Goal: Task Accomplishment & Management: Use online tool/utility

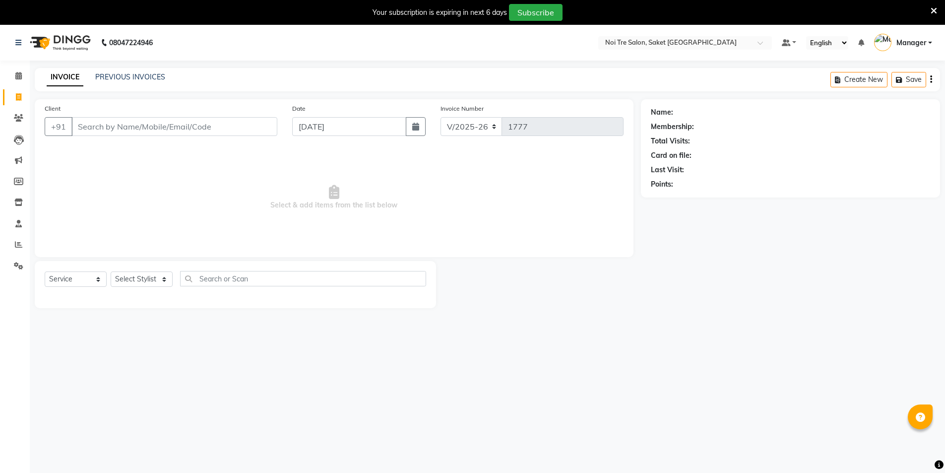
select select "4899"
select select "service"
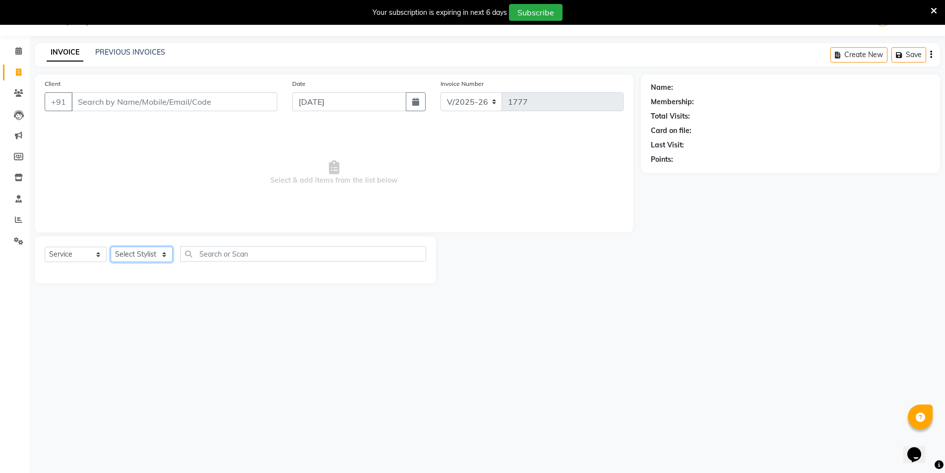
click at [143, 254] on select "Select Stylist AMIT [PERSON_NAME] [PERSON_NAME] Manager [PERSON_NAME] [PERSON_N…" at bounding box center [142, 253] width 62 height 15
select select "54684"
click at [111, 246] on select "Select Stylist AMIT [PERSON_NAME] [PERSON_NAME] Manager [PERSON_NAME] [PERSON_N…" at bounding box center [142, 253] width 62 height 15
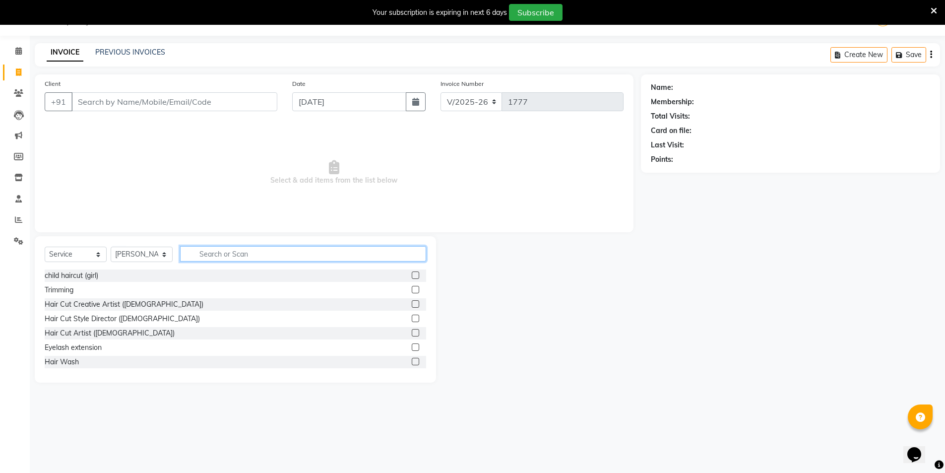
click at [244, 250] on input "text" at bounding box center [303, 253] width 246 height 15
type input "nail"
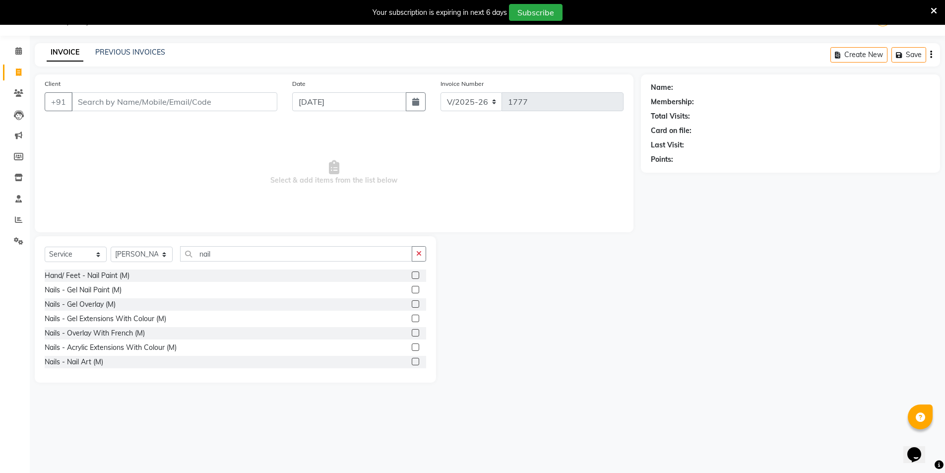
click at [412, 320] on label at bounding box center [415, 317] width 7 height 7
click at [412, 320] on input "checkbox" at bounding box center [415, 318] width 6 height 6
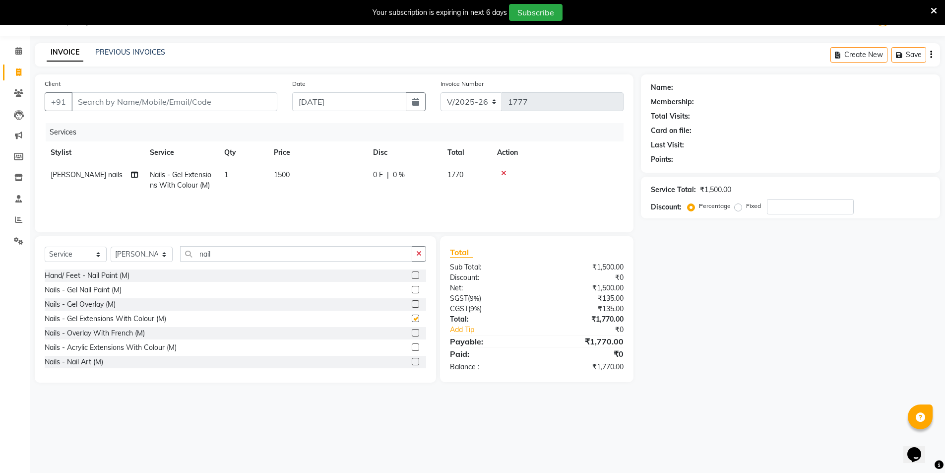
checkbox input "false"
click at [161, 105] on input "Client" at bounding box center [174, 101] width 206 height 19
type input "9"
type input "0"
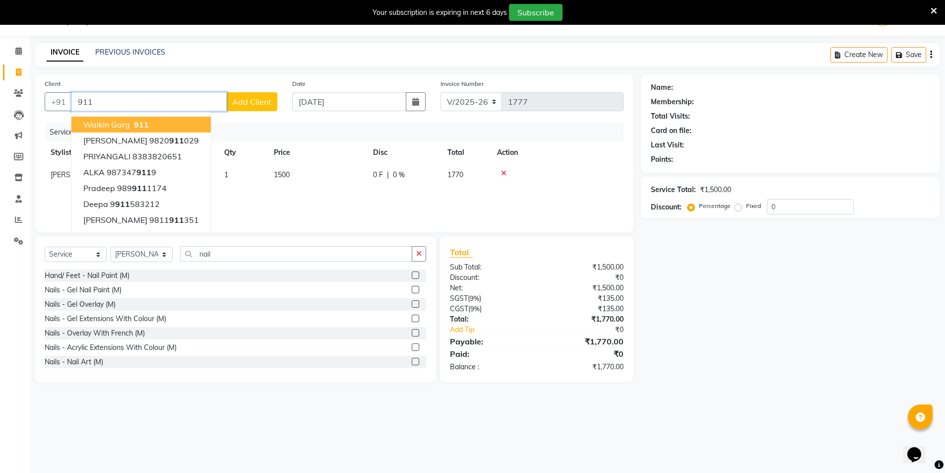
click at [167, 121] on button "Walkin Garg 911" at bounding box center [140, 125] width 139 height 16
type input "911"
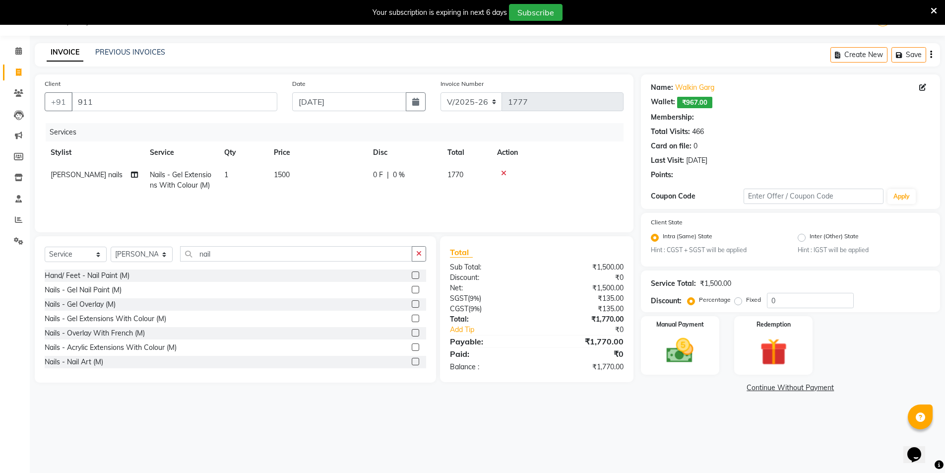
select select "1: Object"
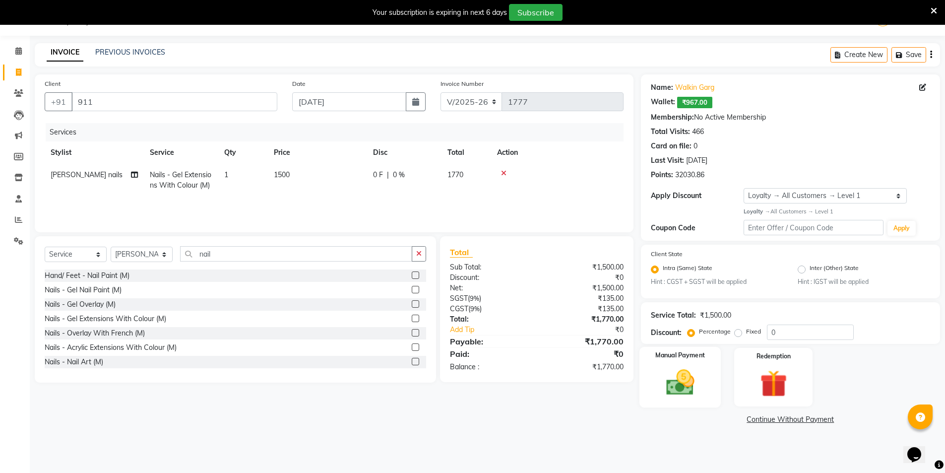
click at [680, 386] on img at bounding box center [680, 382] width 46 height 32
click at [738, 420] on span "CARD" at bounding box center [747, 419] width 21 height 11
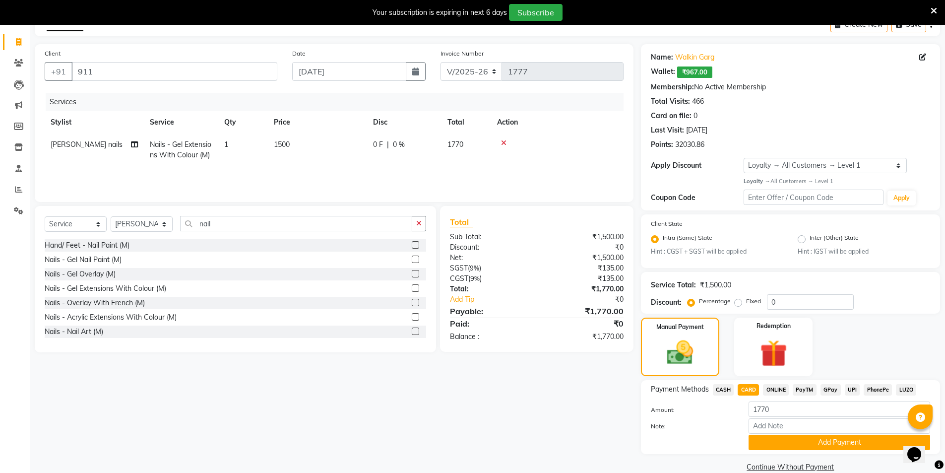
scroll to position [71, 0]
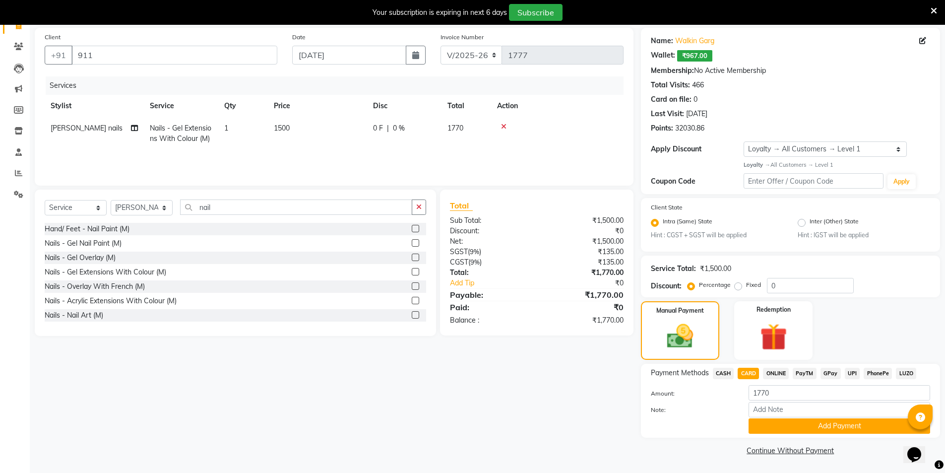
click at [758, 423] on button "Add Payment" at bounding box center [838, 425] width 181 height 15
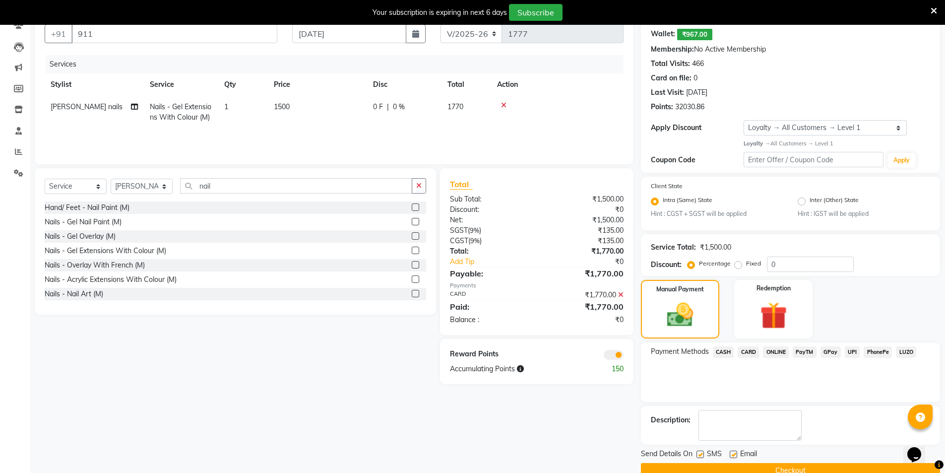
scroll to position [113, 0]
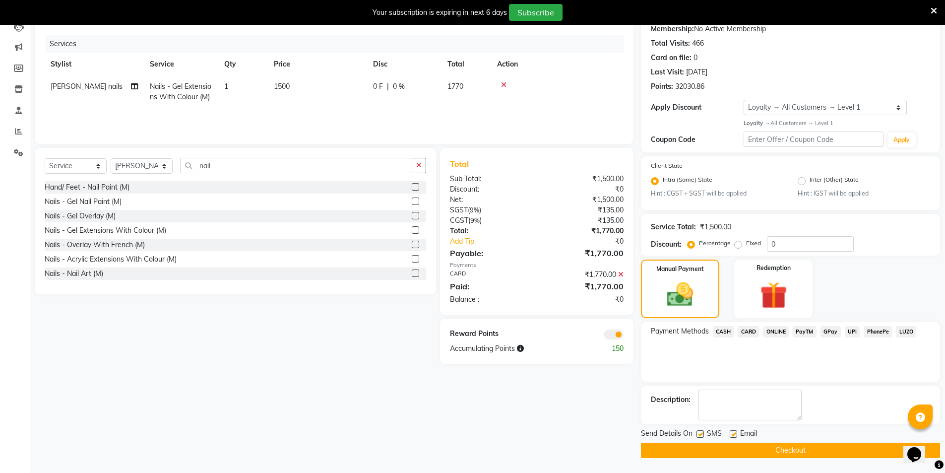
click at [752, 449] on button "Checkout" at bounding box center [790, 449] width 299 height 15
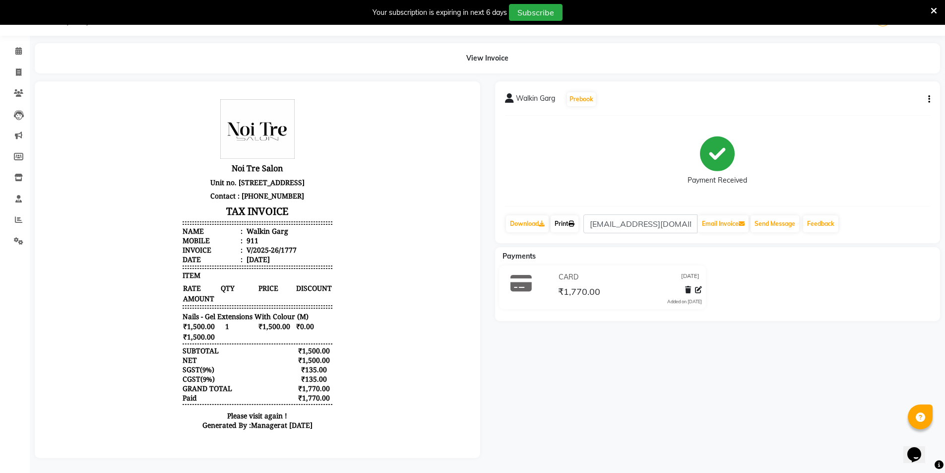
click at [560, 215] on link "Print" at bounding box center [564, 223] width 28 height 17
click at [11, 67] on span at bounding box center [18, 72] width 17 height 11
select select "4899"
select select "service"
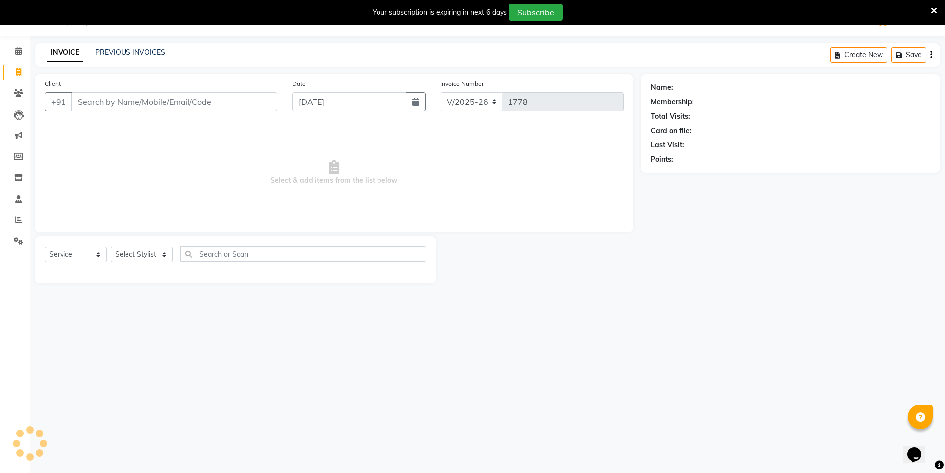
scroll to position [25, 0]
click at [152, 107] on input "Client" at bounding box center [174, 101] width 206 height 19
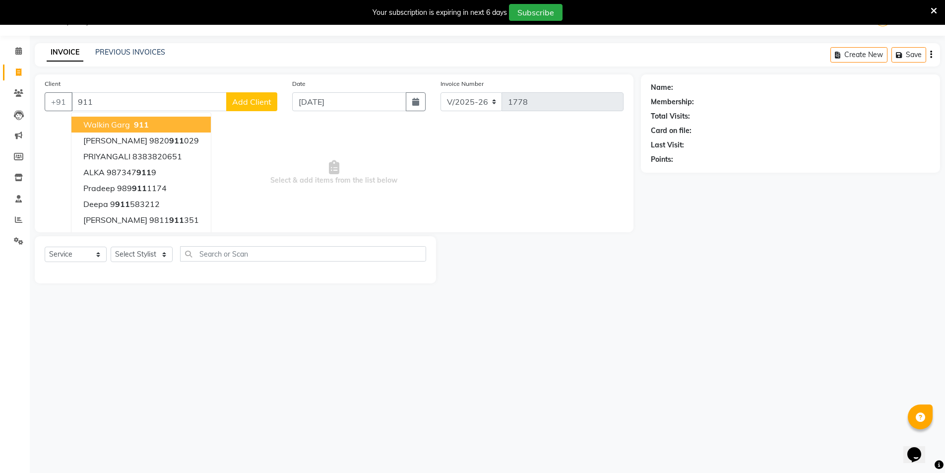
click at [138, 126] on span "911" at bounding box center [141, 124] width 15 height 10
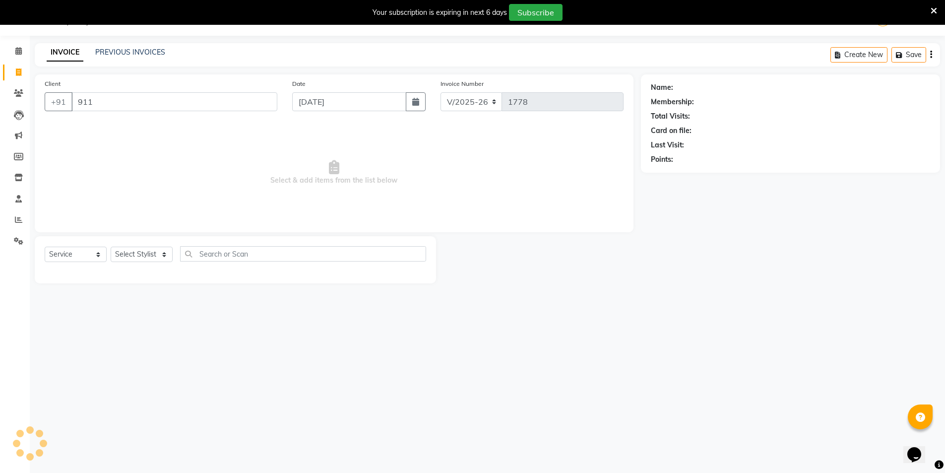
type input "911"
select select "1: Object"
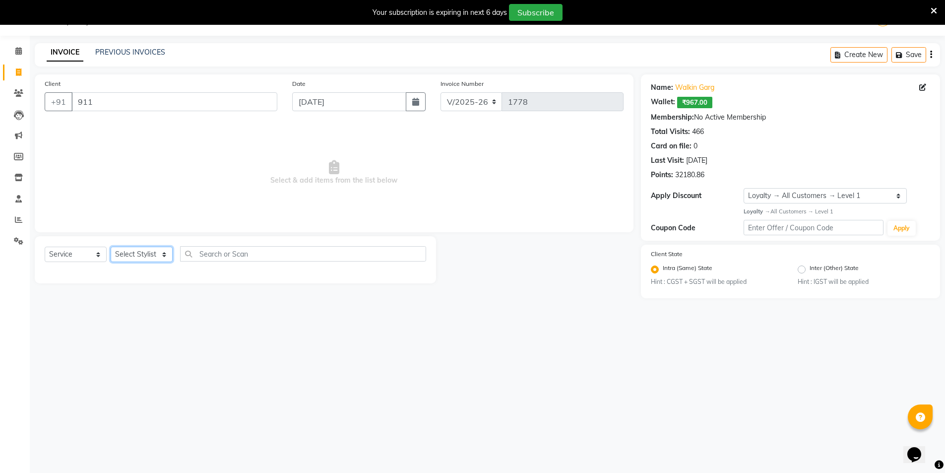
click at [138, 254] on select "Select Stylist AMIT [PERSON_NAME] [PERSON_NAME] Manager [PERSON_NAME] [PERSON_N…" at bounding box center [142, 253] width 62 height 15
select select "54684"
click at [111, 246] on select "Select Stylist AMIT [PERSON_NAME] [PERSON_NAME] Manager [PERSON_NAME] [PERSON_N…" at bounding box center [142, 253] width 62 height 15
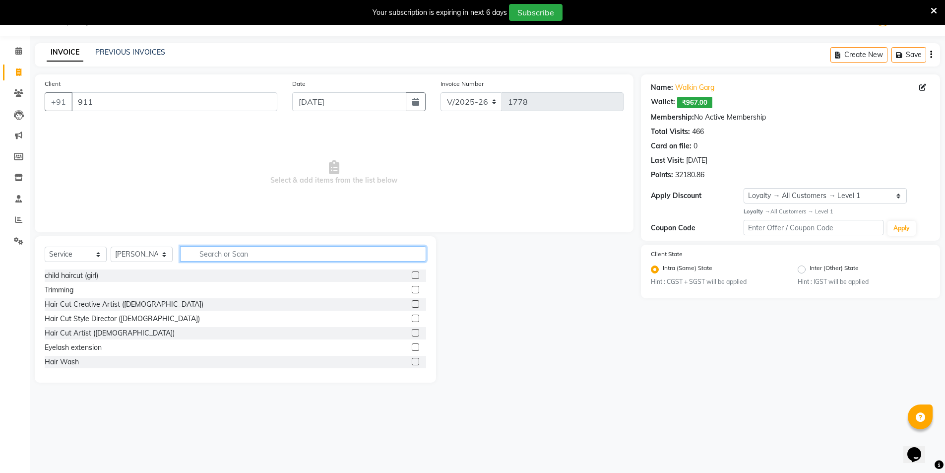
click at [236, 258] on input "text" at bounding box center [303, 253] width 246 height 15
type input "nail"
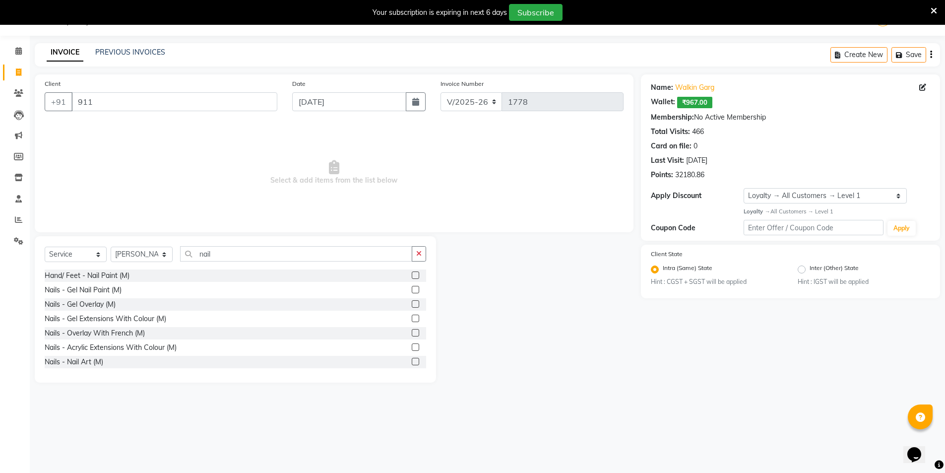
click at [412, 351] on div at bounding box center [415, 348] width 6 height 10
click at [412, 348] on label at bounding box center [415, 346] width 7 height 7
click at [412, 348] on input "checkbox" at bounding box center [415, 347] width 6 height 6
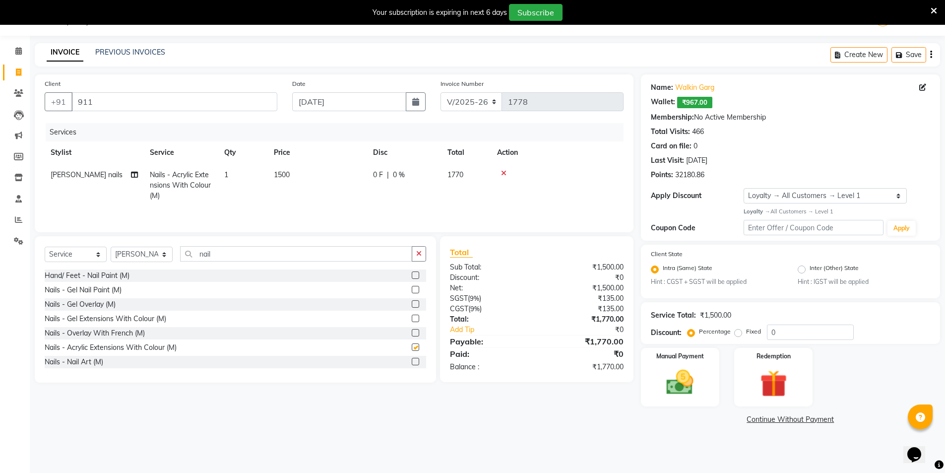
checkbox input "false"
click at [285, 174] on span "1500" at bounding box center [282, 174] width 16 height 9
select select "54684"
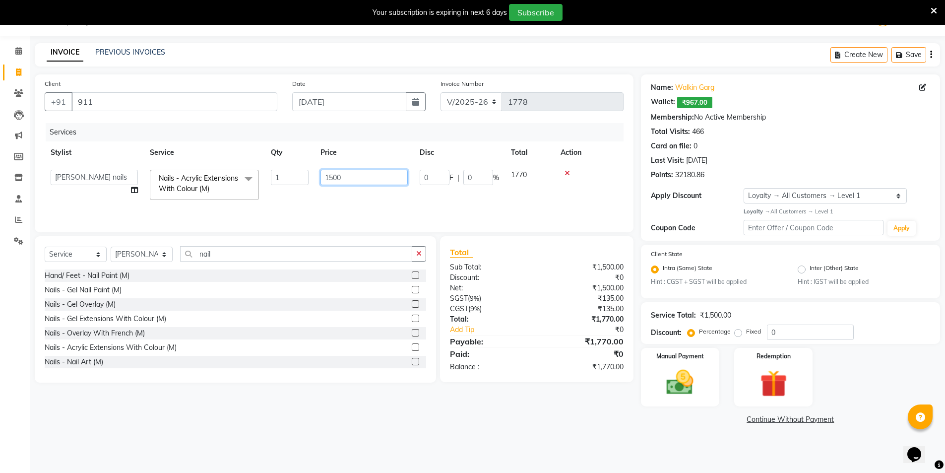
drag, startPoint x: 364, startPoint y: 174, endPoint x: 291, endPoint y: 177, distance: 73.4
click at [291, 177] on tr "AMIT [PERSON_NAME] [PERSON_NAME] Manager [PERSON_NAME] [PERSON_NAME] [PERSON_NA…" at bounding box center [334, 185] width 579 height 42
type input "2000"
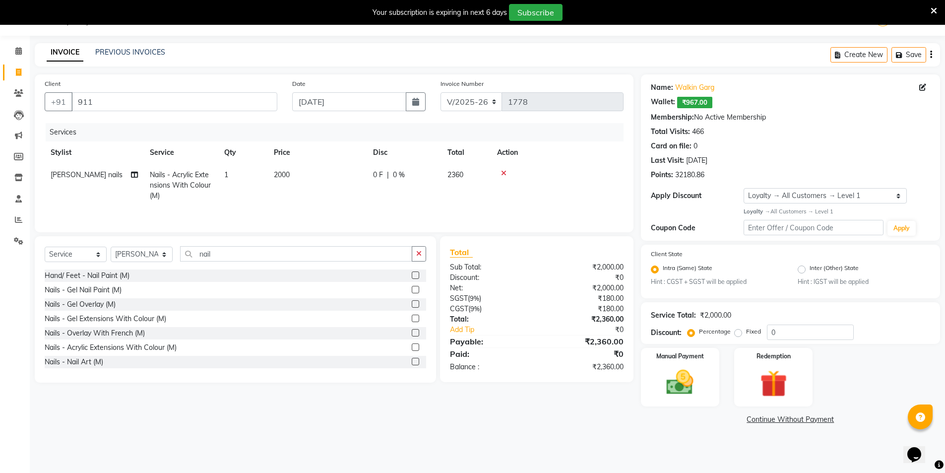
click at [311, 206] on div "Services Stylist Service Qty Price Disc Total Action [PERSON_NAME] nails Nails …" at bounding box center [334, 172] width 579 height 99
click at [690, 369] on img at bounding box center [680, 382] width 46 height 32
click at [755, 418] on span "CARD" at bounding box center [747, 419] width 21 height 11
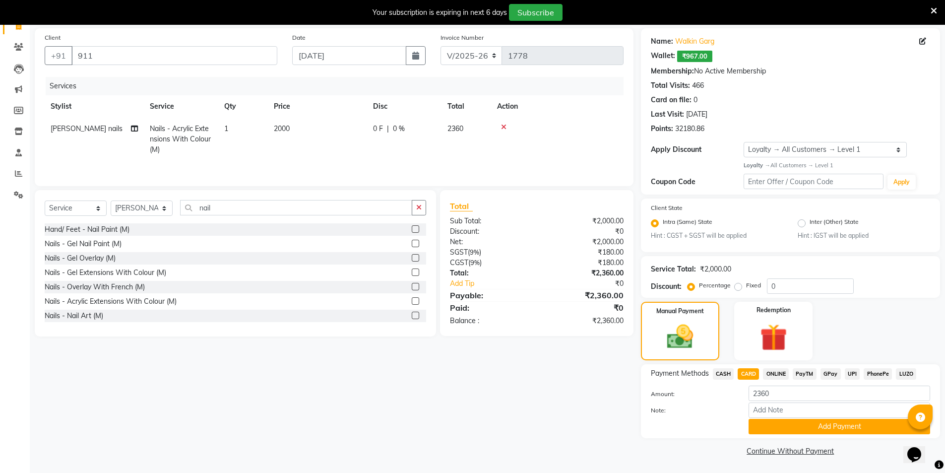
scroll to position [71, 0]
click at [755, 424] on button "Add Payment" at bounding box center [838, 425] width 181 height 15
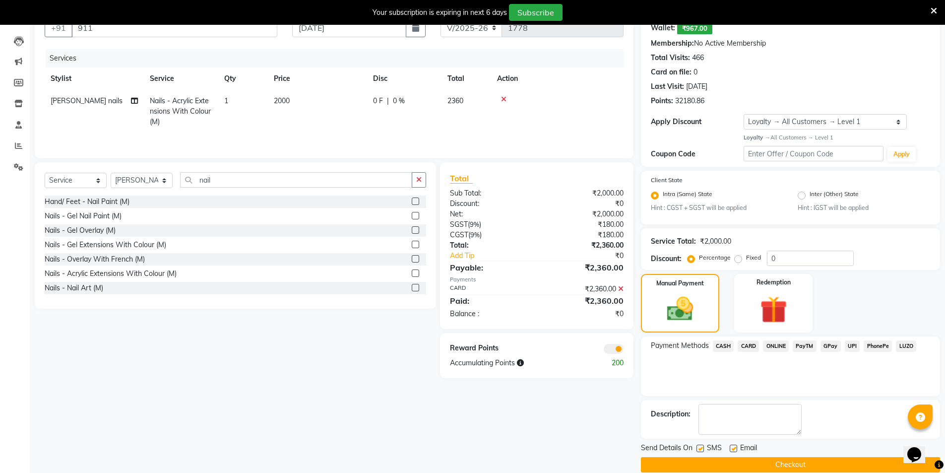
scroll to position [113, 0]
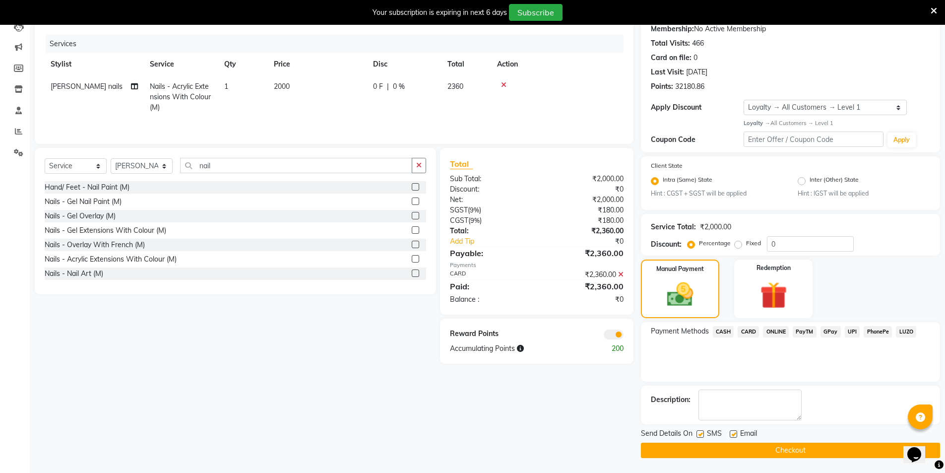
click at [735, 453] on button "Checkout" at bounding box center [790, 449] width 299 height 15
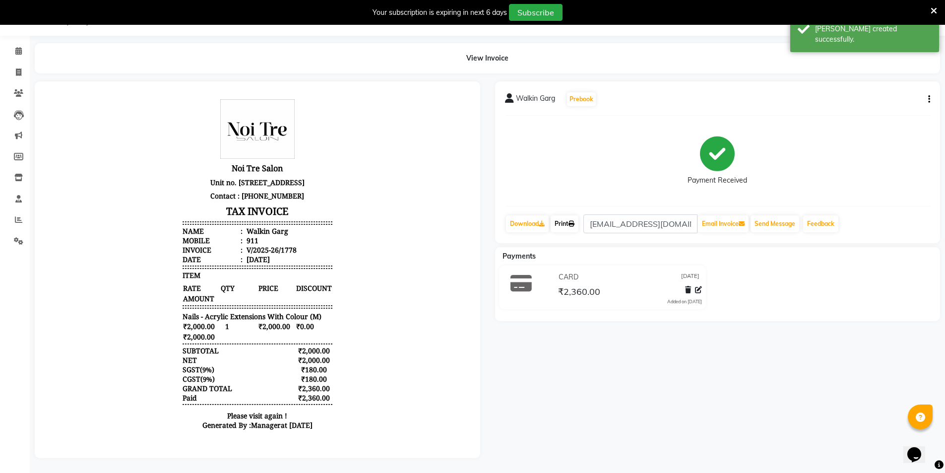
click at [574, 221] on icon at bounding box center [571, 224] width 6 height 6
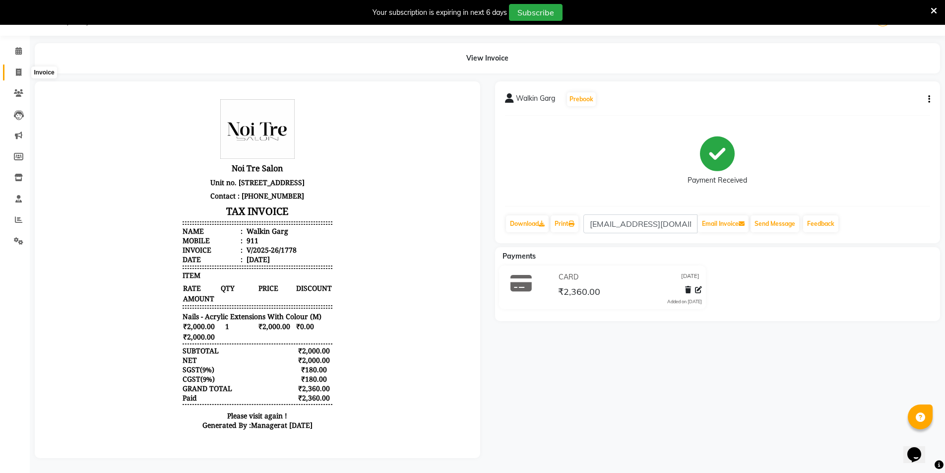
click at [9, 66] on link "Invoice" at bounding box center [15, 72] width 24 height 16
select select "service"
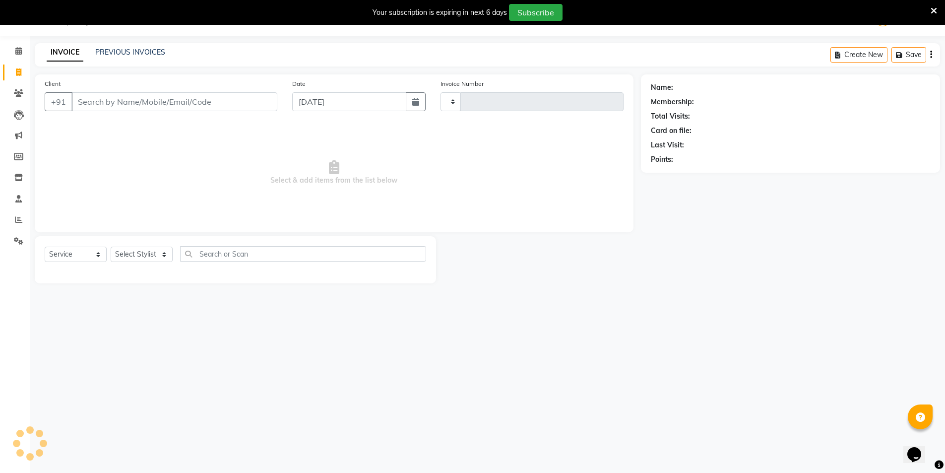
scroll to position [25, 0]
type input "1779"
select select "4899"
